Goal: Task Accomplishment & Management: Manage account settings

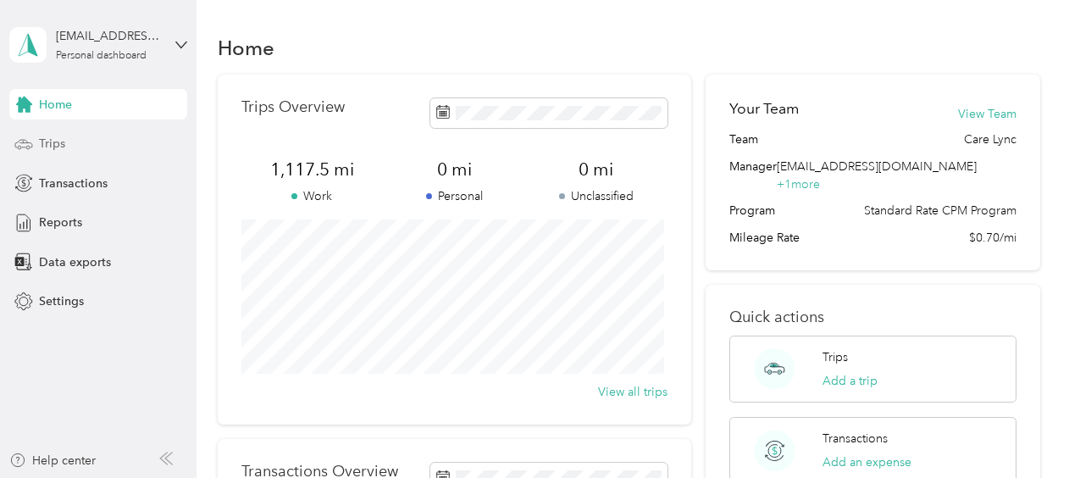
click at [83, 143] on div "Trips" at bounding box center [98, 144] width 178 height 30
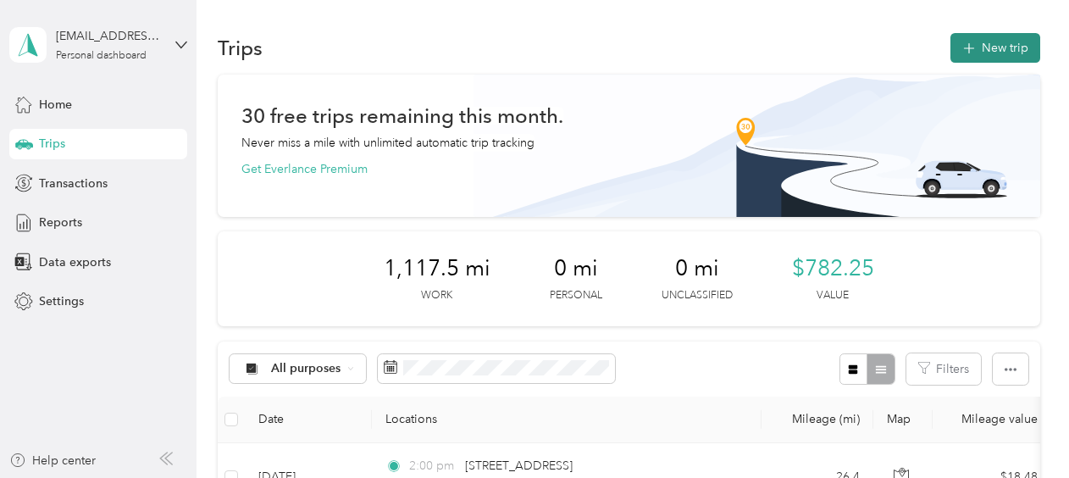
click at [976, 48] on button "New trip" at bounding box center [995, 48] width 90 height 30
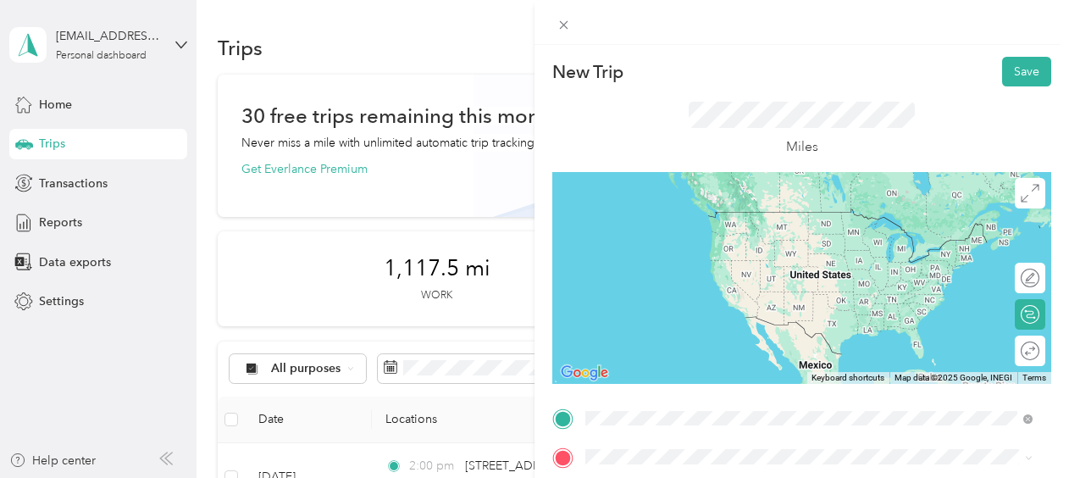
click at [560, 393] on div "New Trip Save This trip cannot be edited because it is either under review, app…" at bounding box center [801, 435] width 499 height 757
click at [444, 327] on div "New Trip Save This trip cannot be edited because it is either under review, app…" at bounding box center [534, 239] width 1069 height 478
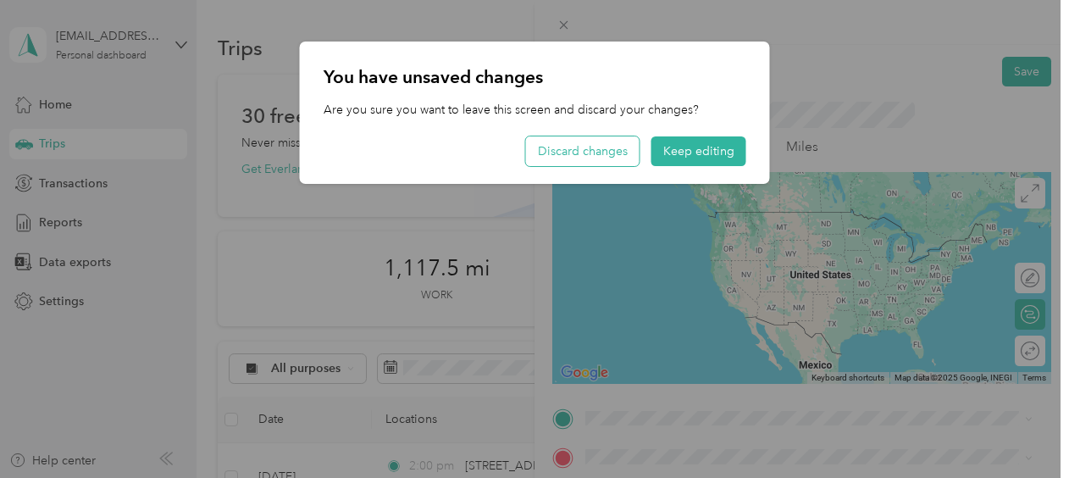
click at [615, 158] on button "Discard changes" at bounding box center [582, 151] width 113 height 30
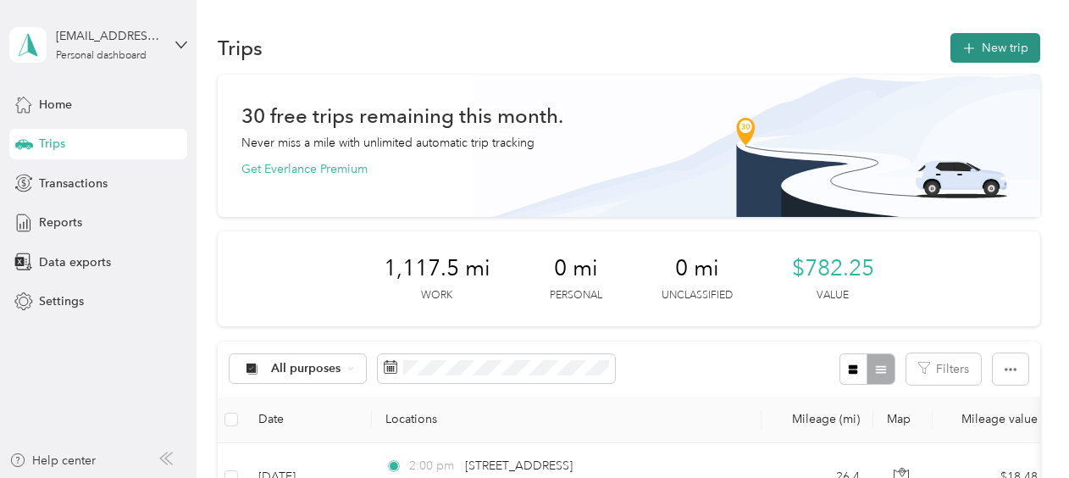
click at [983, 46] on button "New trip" at bounding box center [995, 48] width 90 height 30
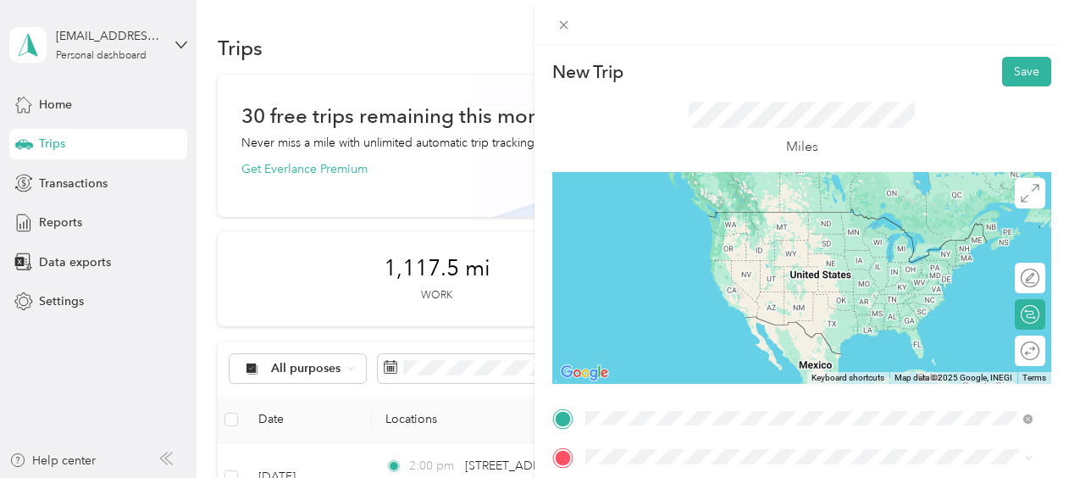
click at [725, 215] on span "[STREET_ADDRESS][PERSON_NAME][US_STATE]" at bounding box center [748, 211] width 263 height 15
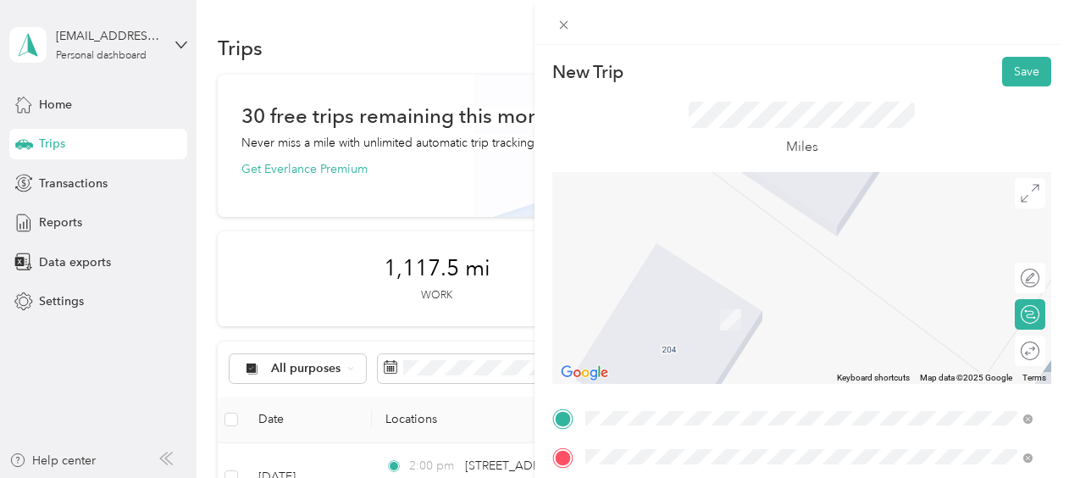
click at [692, 236] on li "[STREET_ADDRESS][US_STATE]" at bounding box center [808, 251] width 459 height 35
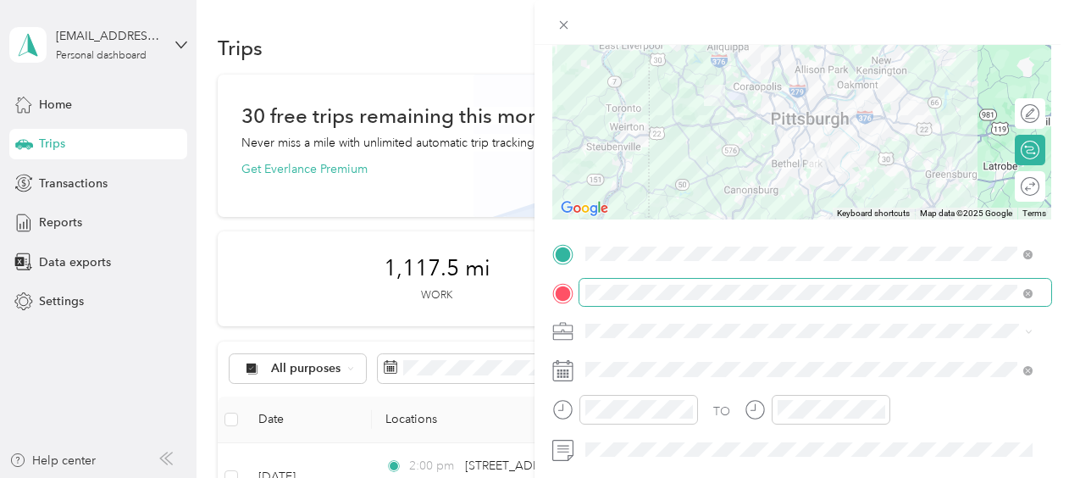
scroll to position [169, 0]
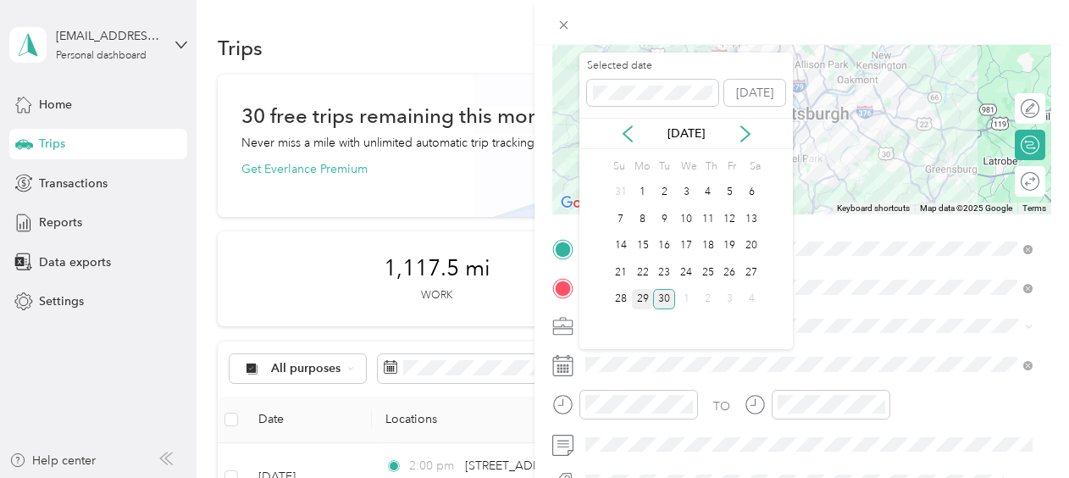
click at [644, 298] on div "29" at bounding box center [643, 299] width 22 height 21
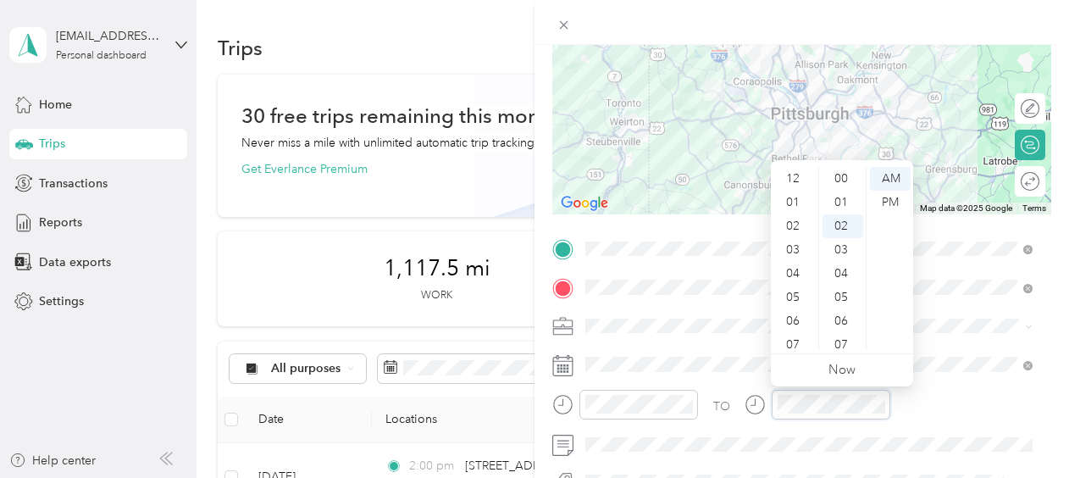
scroll to position [102, 0]
click at [893, 203] on div "PM" at bounding box center [890, 203] width 41 height 24
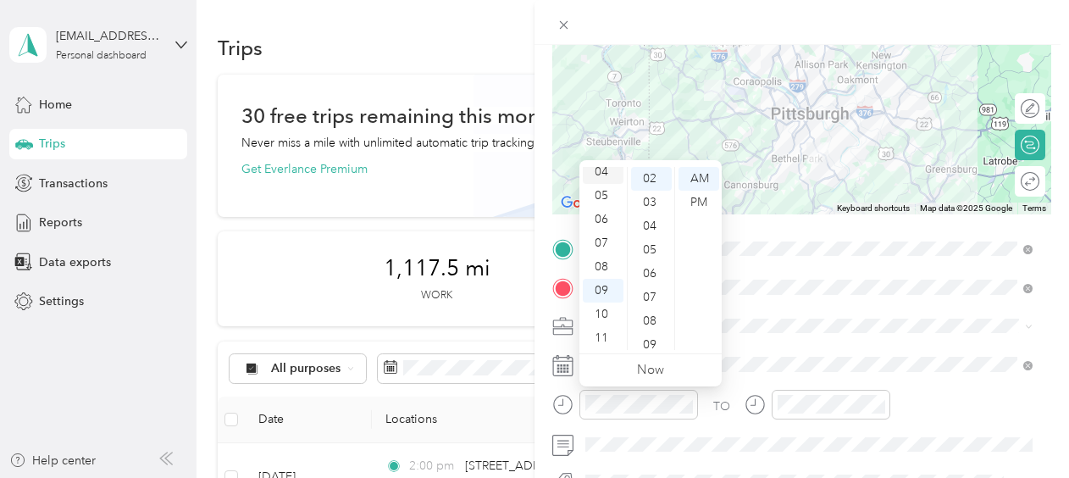
click at [606, 167] on div "04" at bounding box center [603, 172] width 41 height 24
click at [659, 257] on div "48" at bounding box center [651, 253] width 41 height 24
click at [701, 202] on div "PM" at bounding box center [698, 203] width 41 height 24
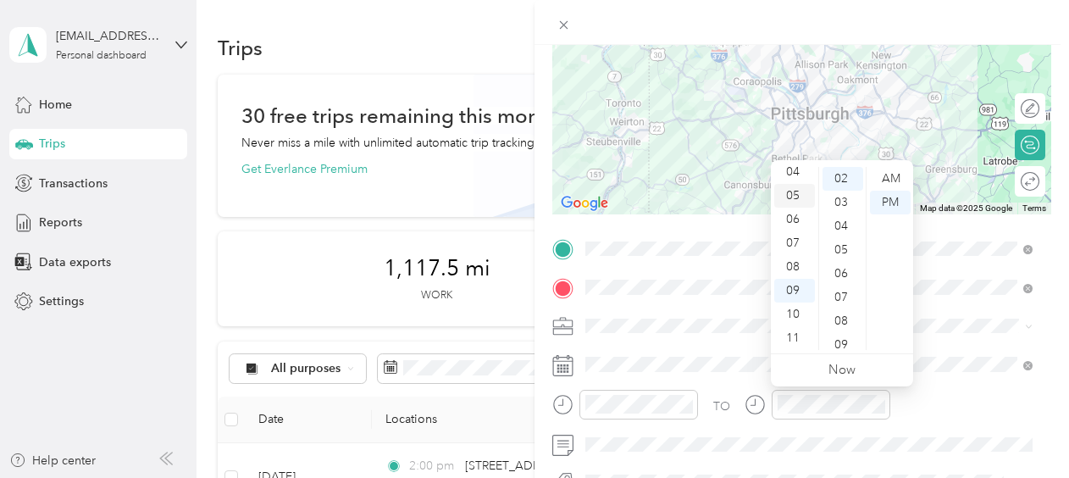
click at [794, 196] on div "05" at bounding box center [794, 196] width 41 height 24
click at [844, 268] on div "50" at bounding box center [842, 264] width 41 height 24
click at [924, 404] on div "TO" at bounding box center [801, 410] width 499 height 41
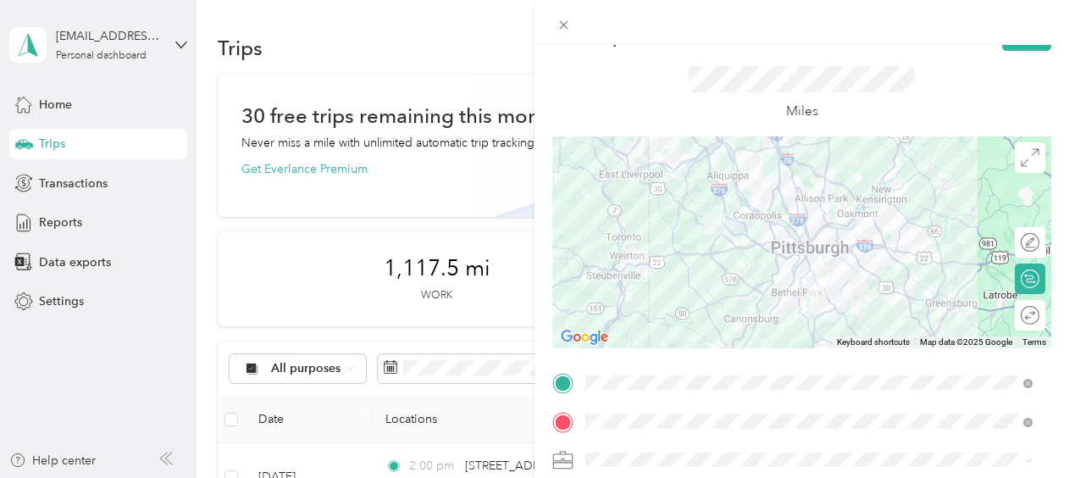
scroll to position [0, 0]
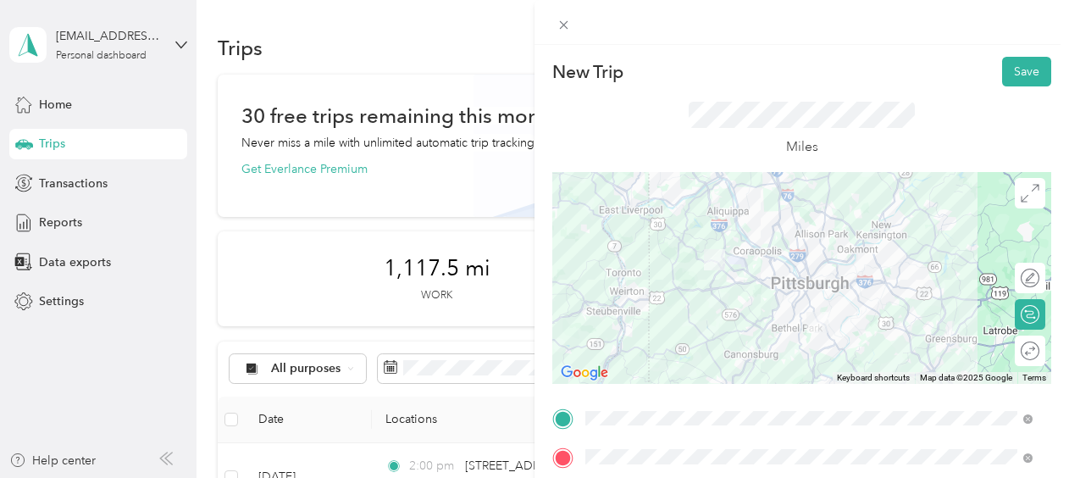
click at [784, 304] on div at bounding box center [801, 278] width 499 height 212
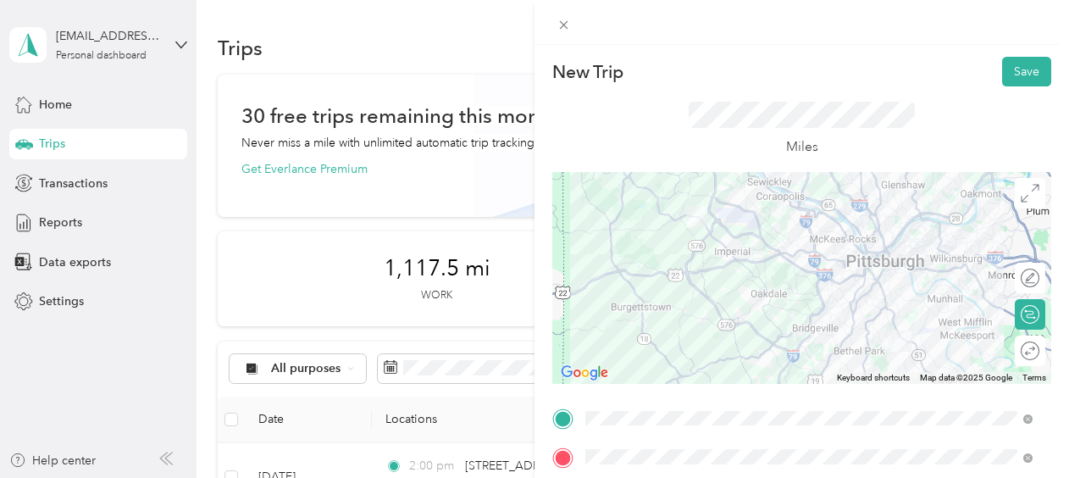
click at [870, 281] on div at bounding box center [801, 278] width 499 height 212
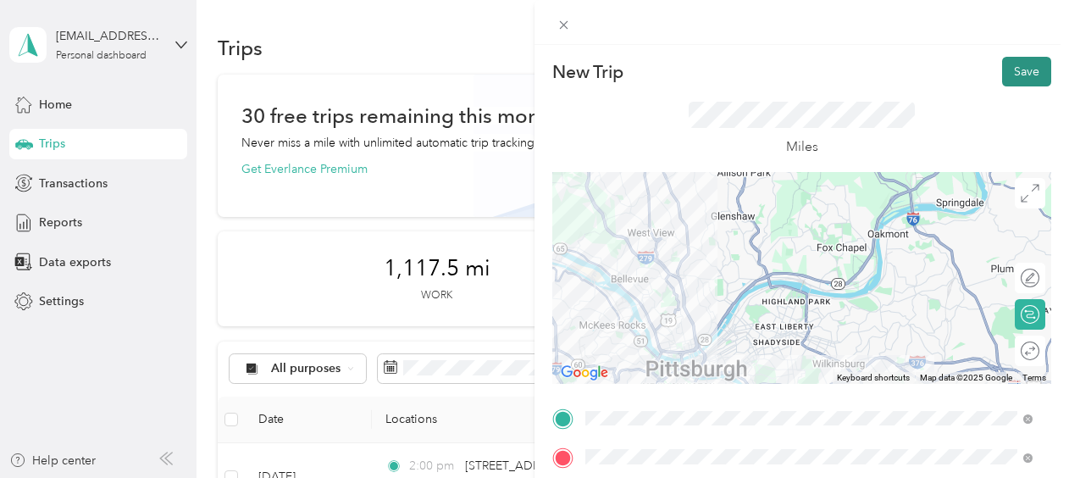
click at [1025, 70] on button "Save" at bounding box center [1026, 72] width 49 height 30
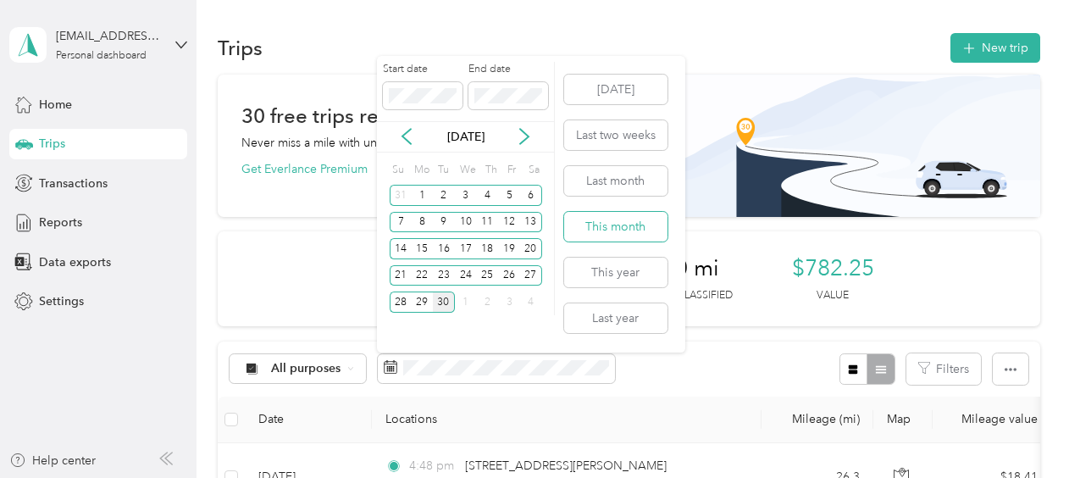
click at [619, 217] on button "This month" at bounding box center [615, 227] width 103 height 30
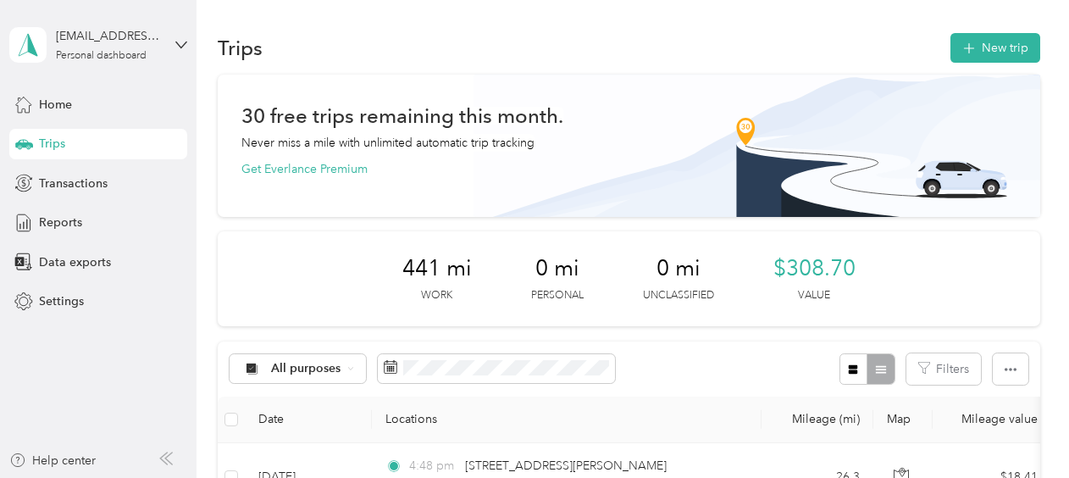
scroll to position [85, 0]
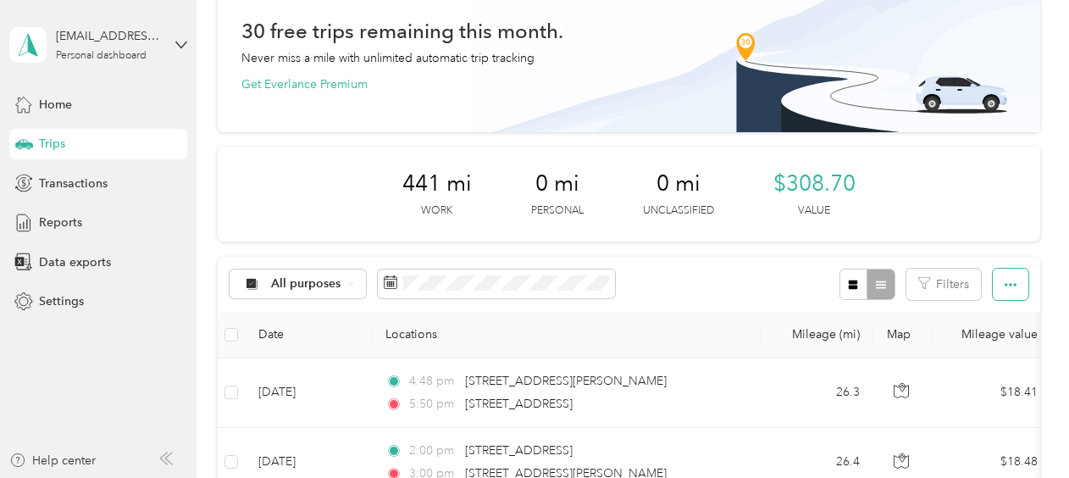
click at [1010, 279] on icon "button" at bounding box center [1010, 285] width 12 height 12
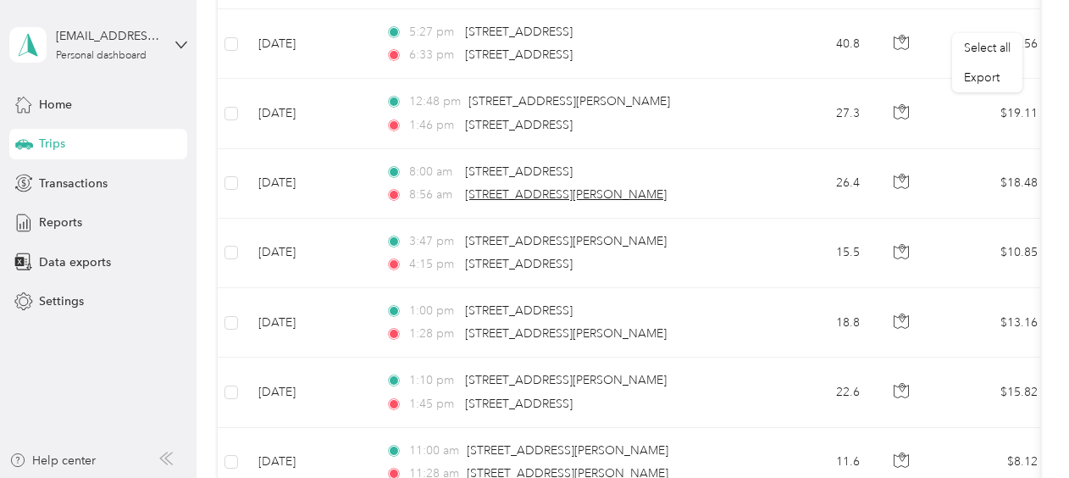
scroll to position [64, 0]
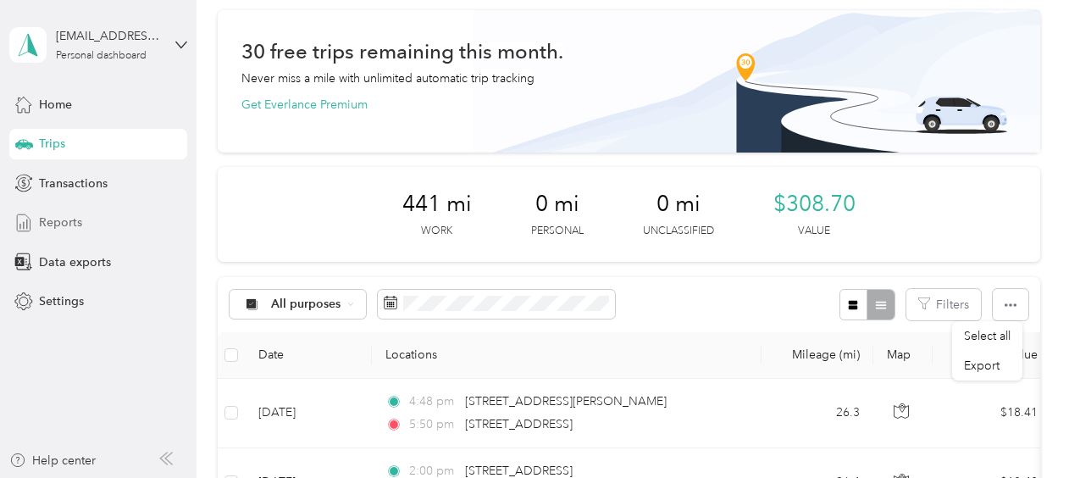
click at [85, 224] on div "Reports" at bounding box center [98, 222] width 178 height 30
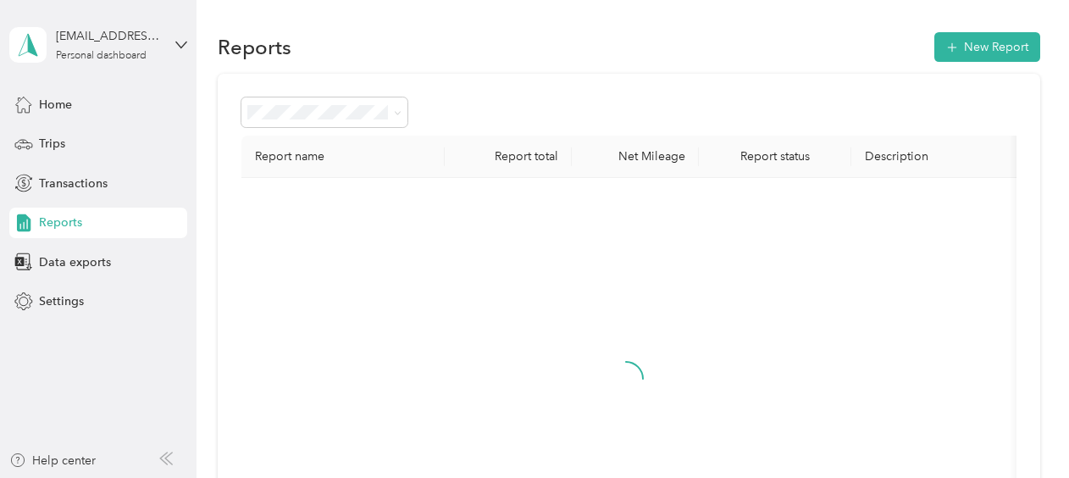
scroll to position [64, 0]
